Goal: Information Seeking & Learning: Check status

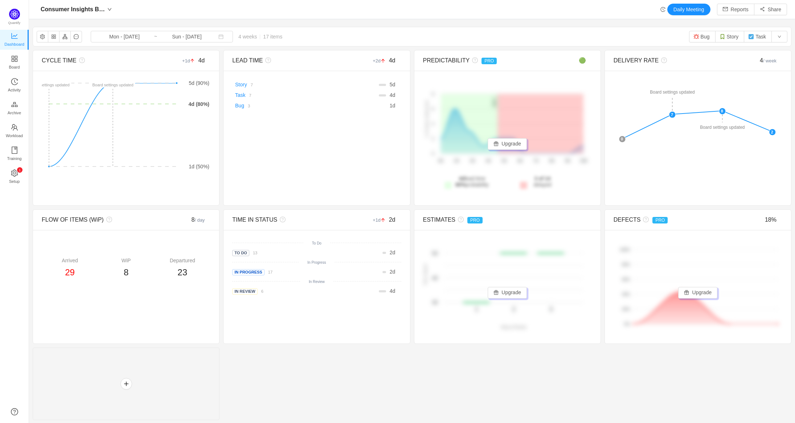
scroll to position [412, 749]
drag, startPoint x: 556, startPoint y: 17, endPoint x: 513, endPoint y: 53, distance: 56.5
click at [556, 17] on div "Consumer Insights Board Daily Meeting Reports Share" at bounding box center [412, 9] width 766 height 19
click at [288, 368] on div "CYCLE TIME +1d 4d There are no delivered work items in the selected period Poss…" at bounding box center [412, 235] width 758 height 370
click at [110, 8] on icon "icon: down" at bounding box center [109, 9] width 4 height 4
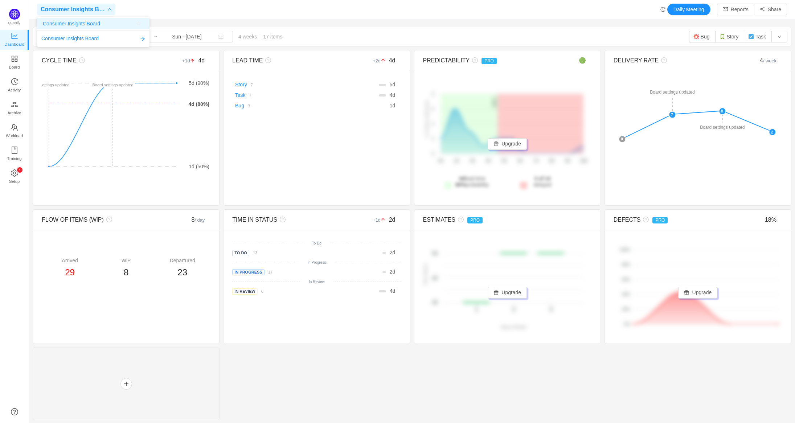
click at [98, 27] on span "Consumer Insights Board" at bounding box center [71, 23] width 57 height 11
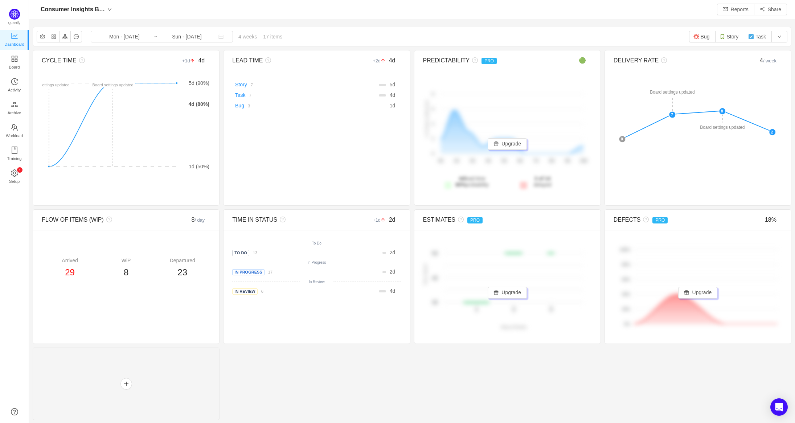
scroll to position [412, 749]
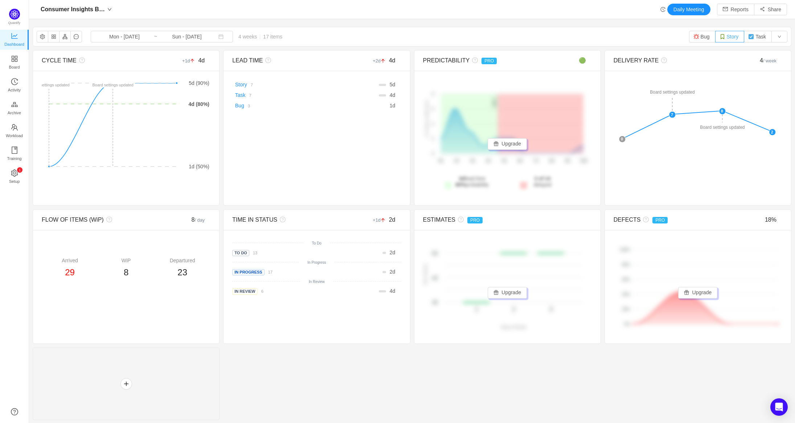
click at [726, 38] on button "Story" at bounding box center [729, 37] width 29 height 12
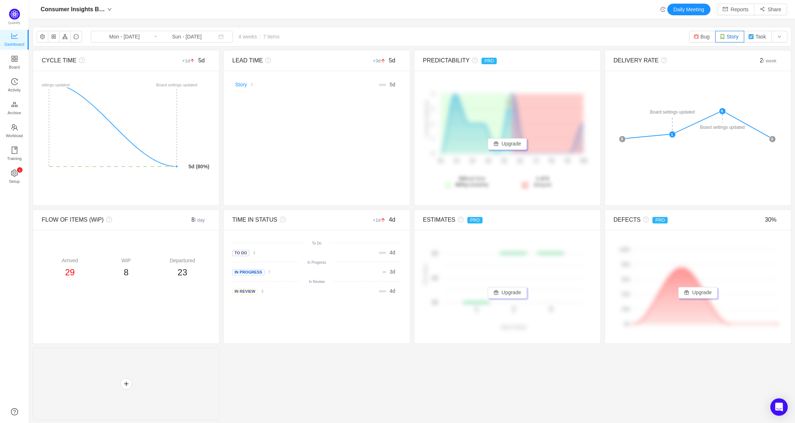
click at [132, 3] on div "Consumer Insights Board Daily Meeting Reports Share" at bounding box center [412, 9] width 766 height 19
